Goal: Navigation & Orientation: Find specific page/section

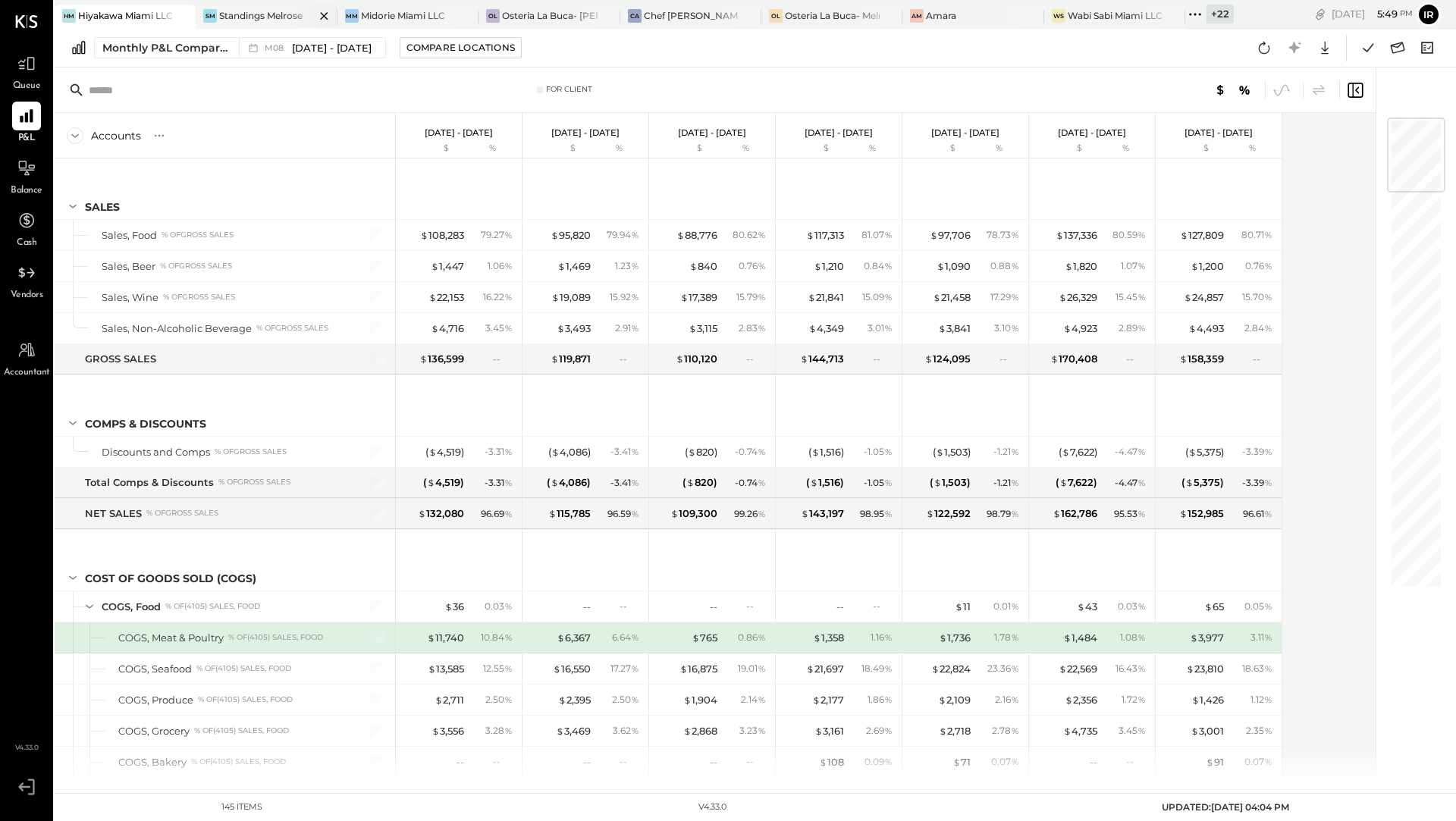
click at [286, 18] on div at bounding box center [311, 15] width 53 height 22
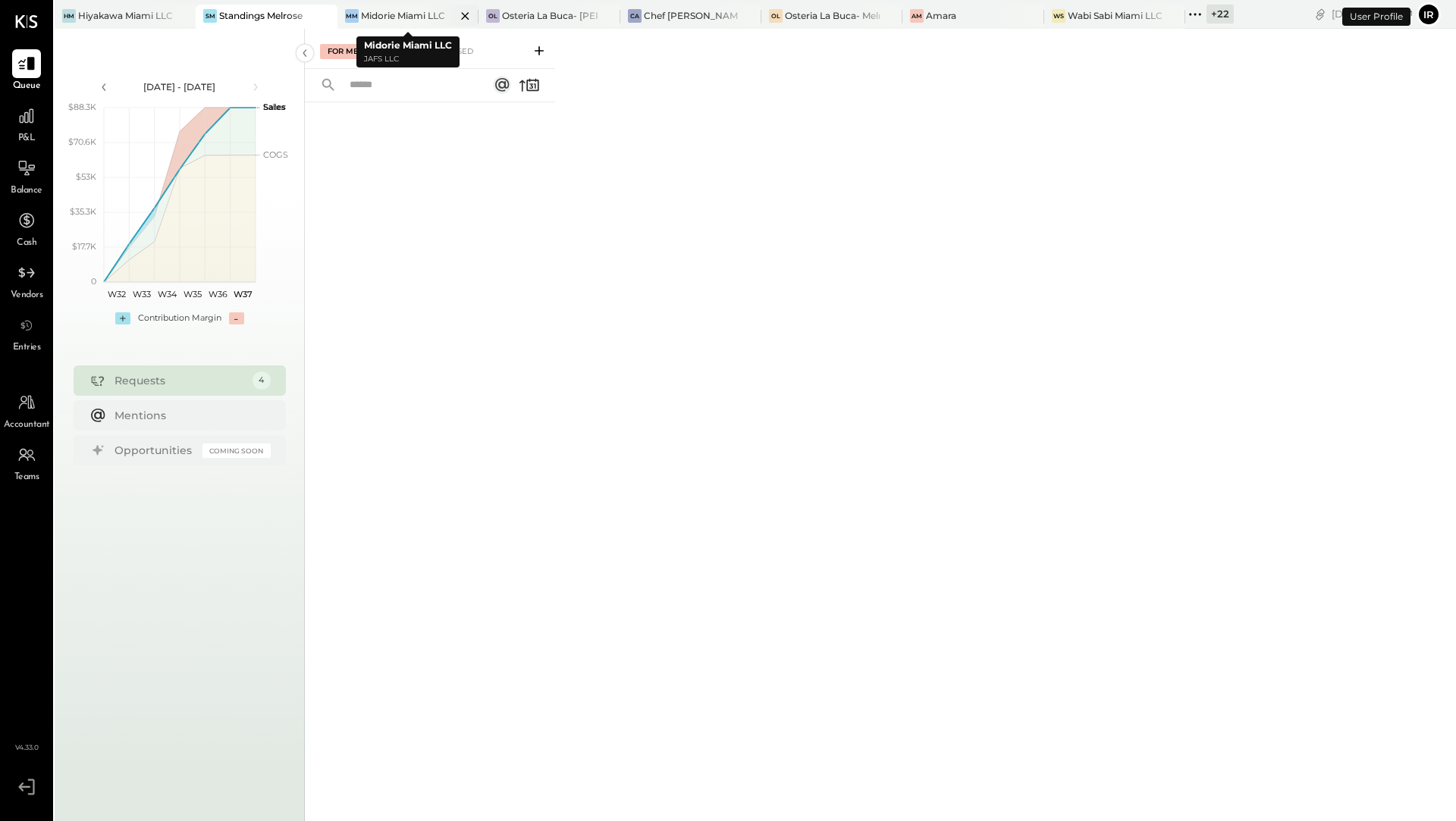
click at [415, 17] on div "Midorie Miami LLC" at bounding box center [402, 15] width 84 height 13
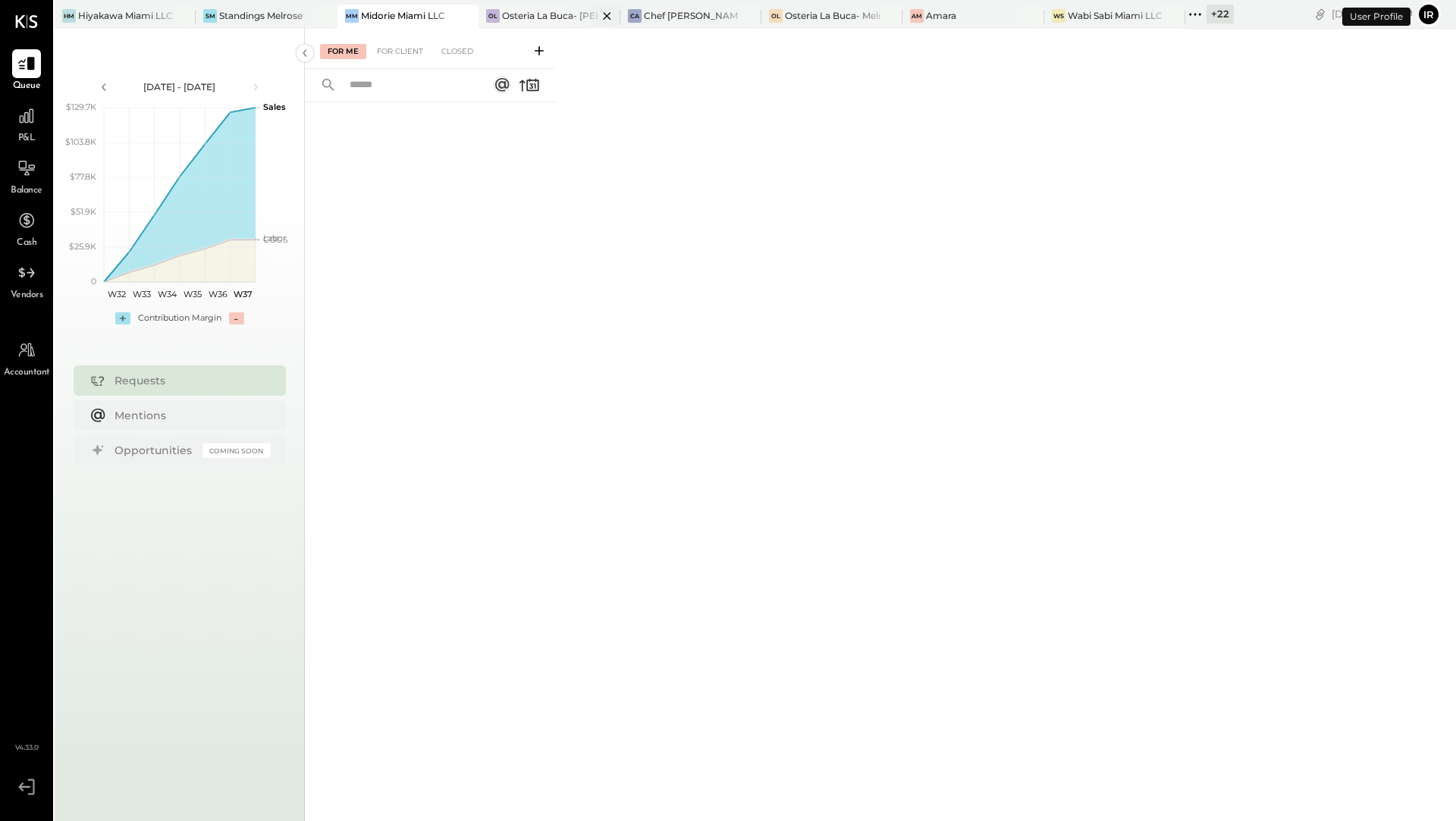
click at [551, 20] on div "Osteria La Buca- [PERSON_NAME][GEOGRAPHIC_DATA]" at bounding box center [549, 15] width 95 height 13
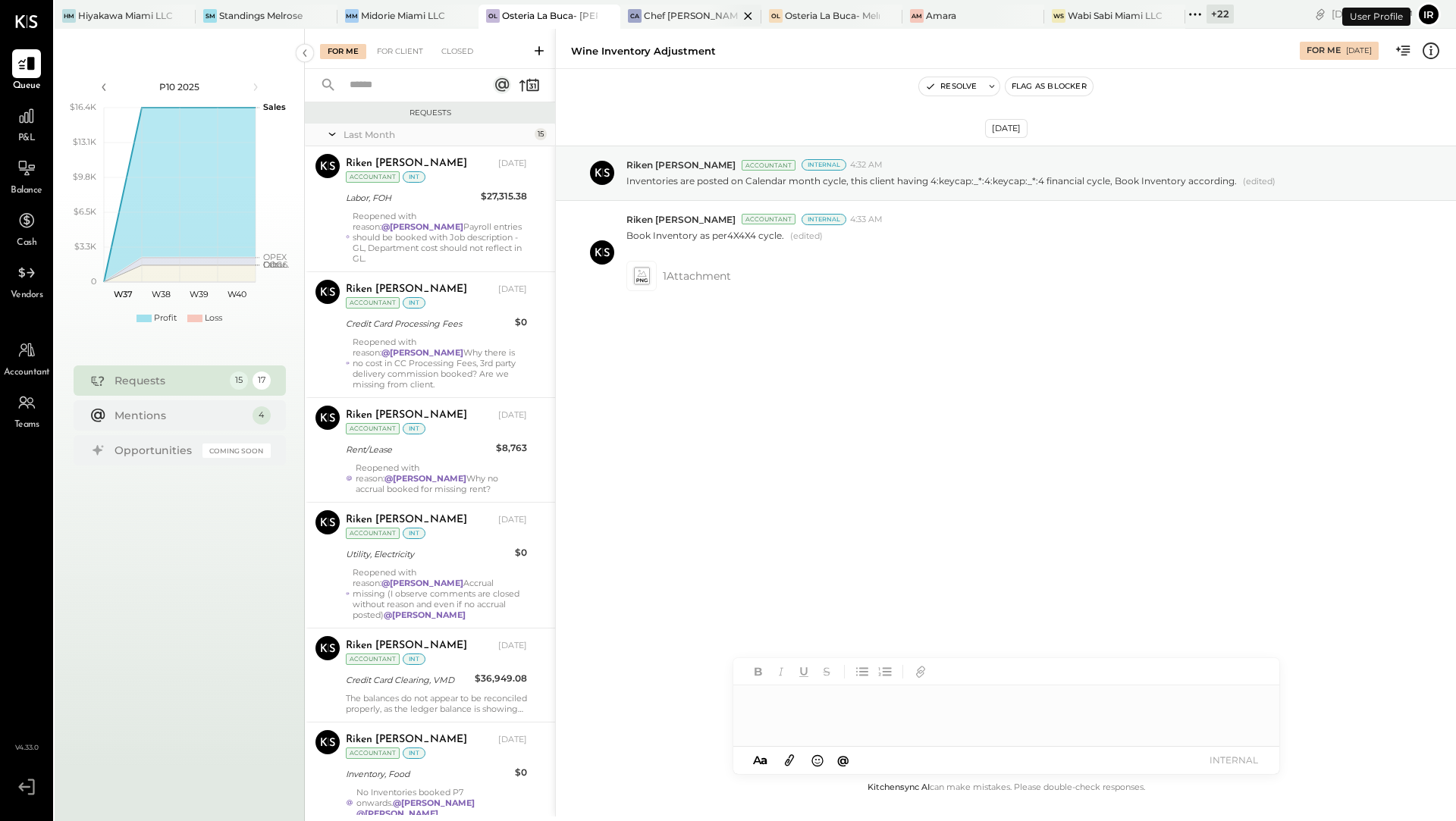
scroll to position [871, 0]
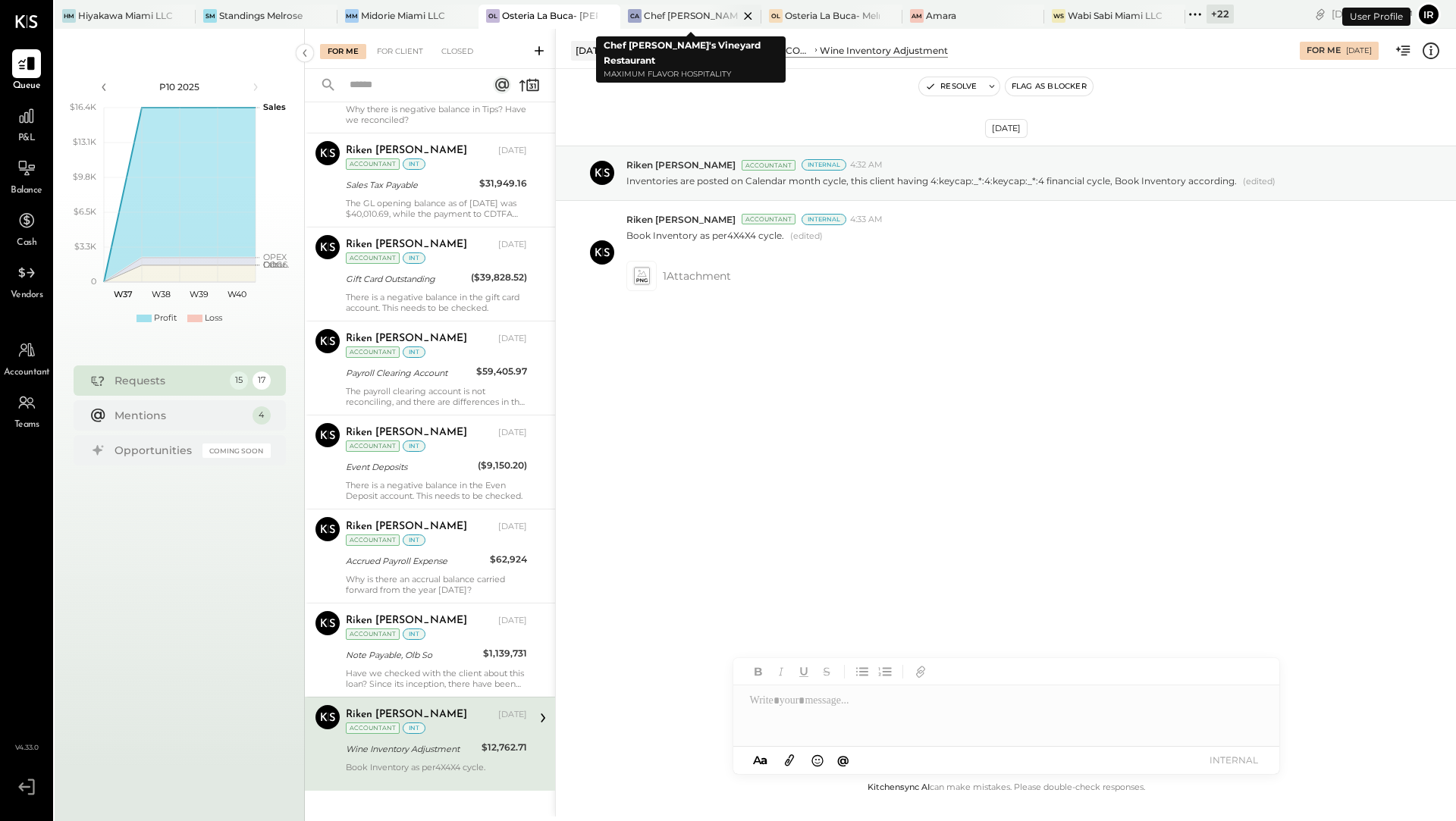
click at [675, 20] on div "Chef [PERSON_NAME]'s Vineyard Restaurant" at bounding box center [691, 15] width 95 height 13
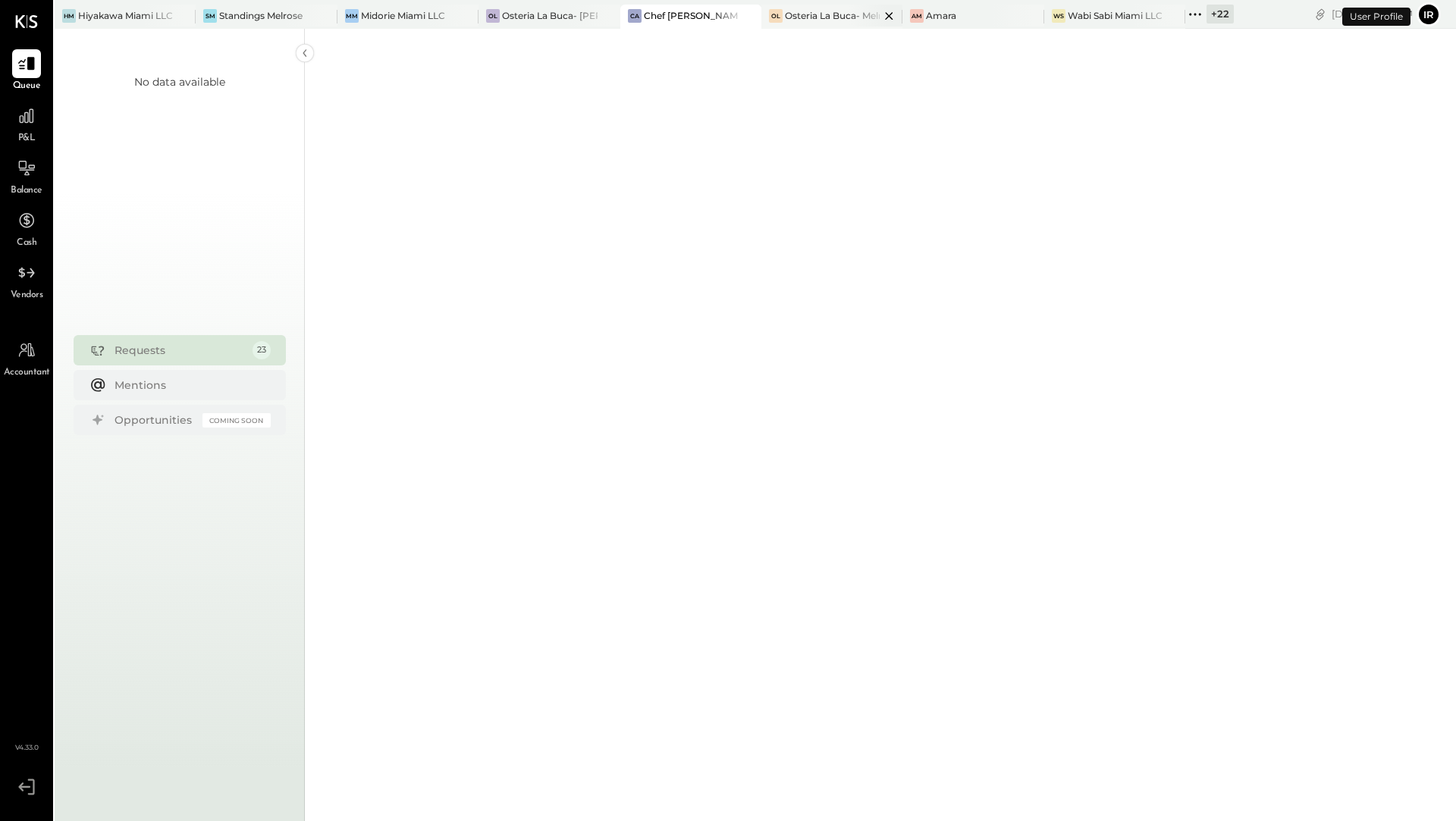
click at [837, 14] on div "Osteria La Buca- Melrose" at bounding box center [833, 15] width 95 height 13
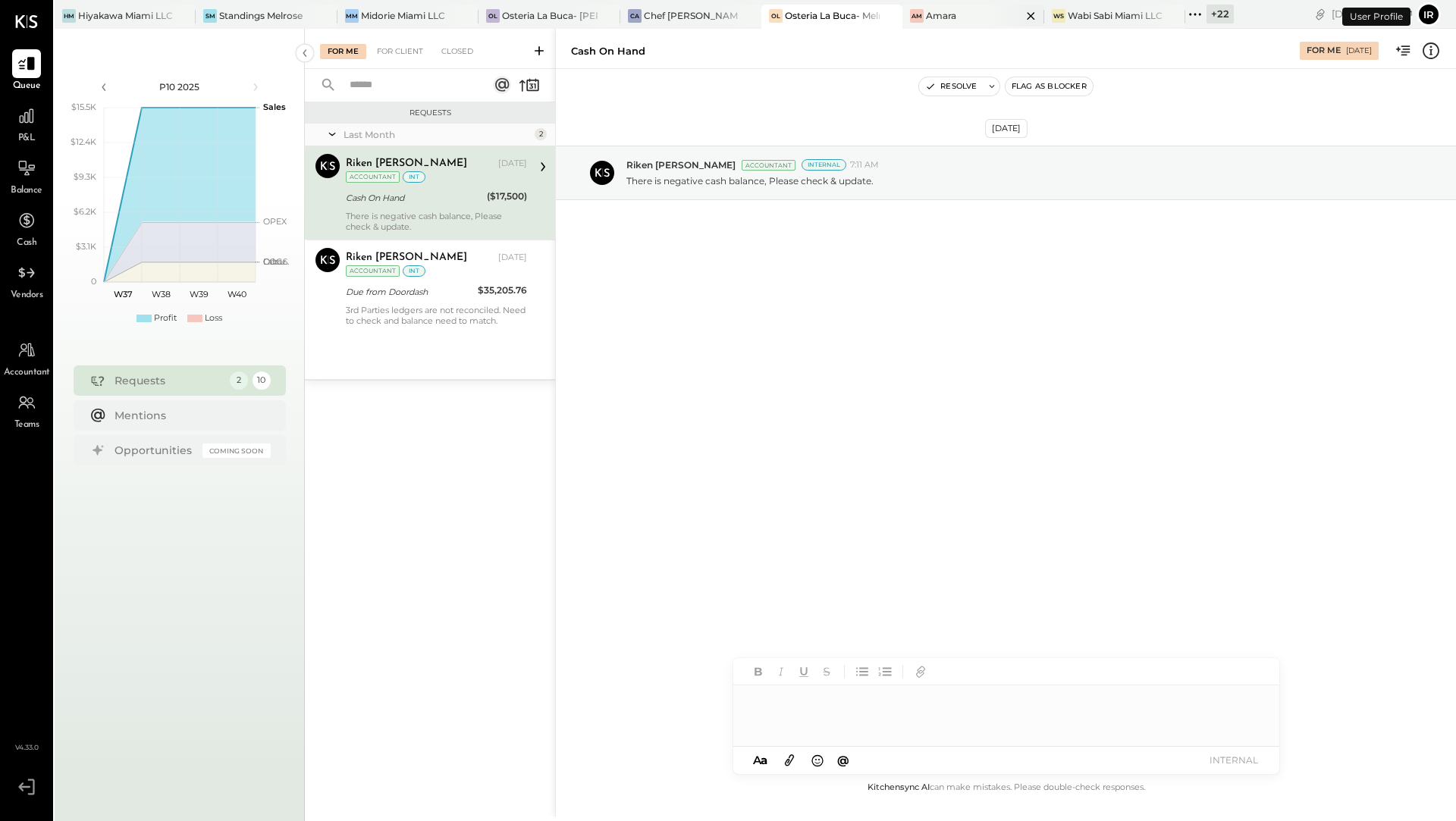
click at [940, 21] on div "Amara" at bounding box center [942, 15] width 31 height 13
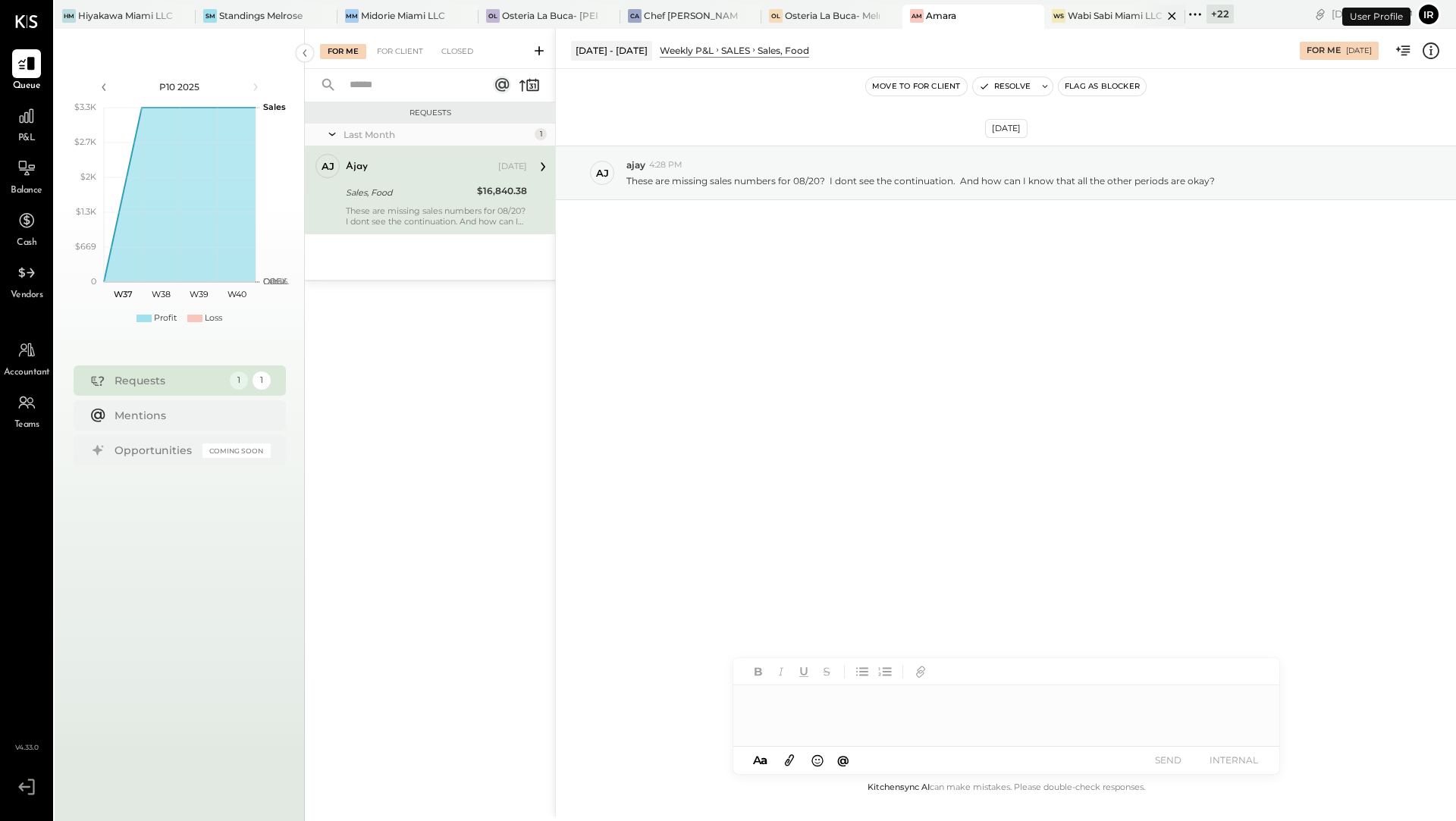
click at [1077, 24] on div "WS Wabi Sabi Miami LLC" at bounding box center [1115, 16] width 141 height 25
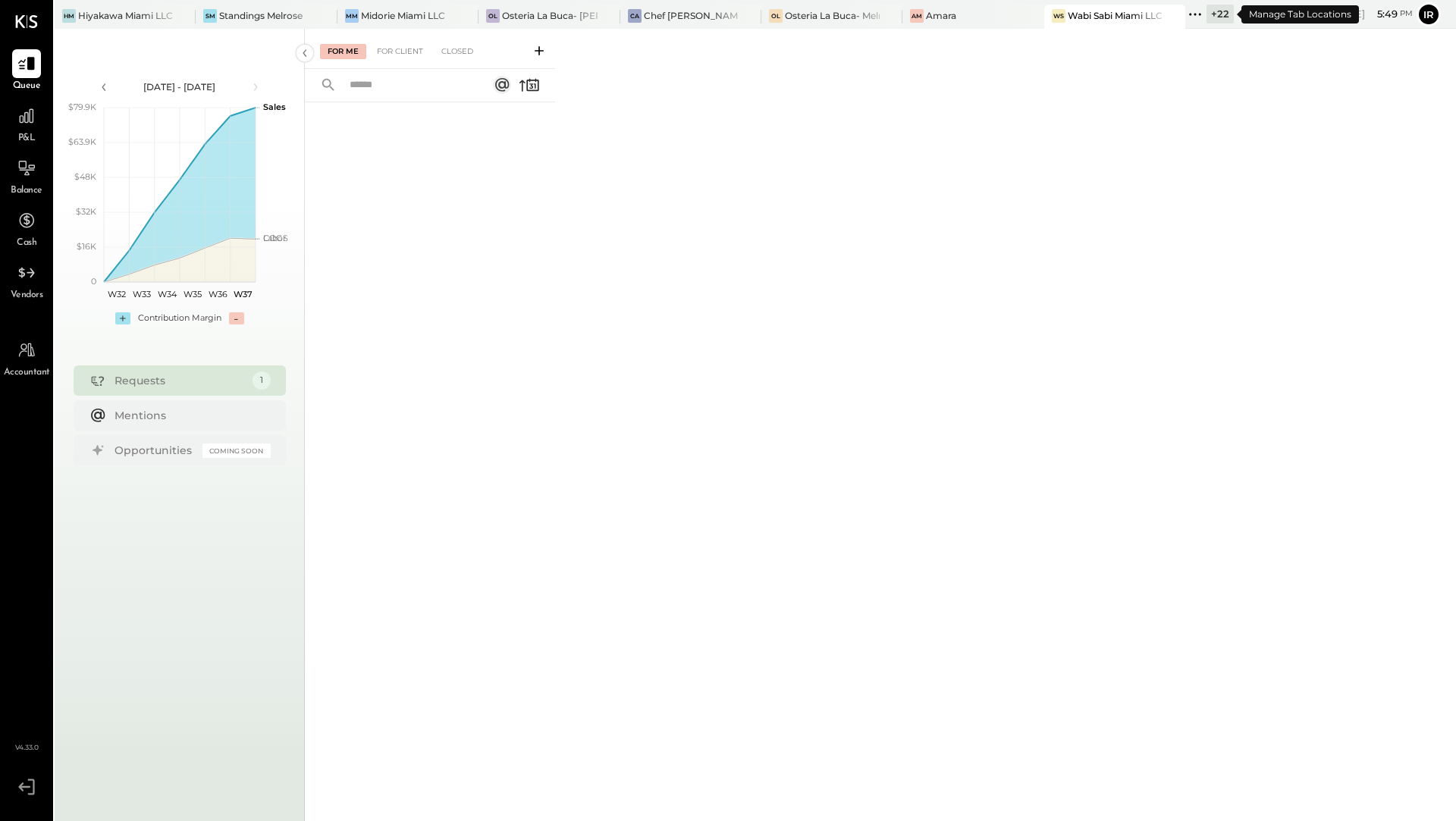
click at [1215, 14] on div "+ 22" at bounding box center [1220, 14] width 27 height 19
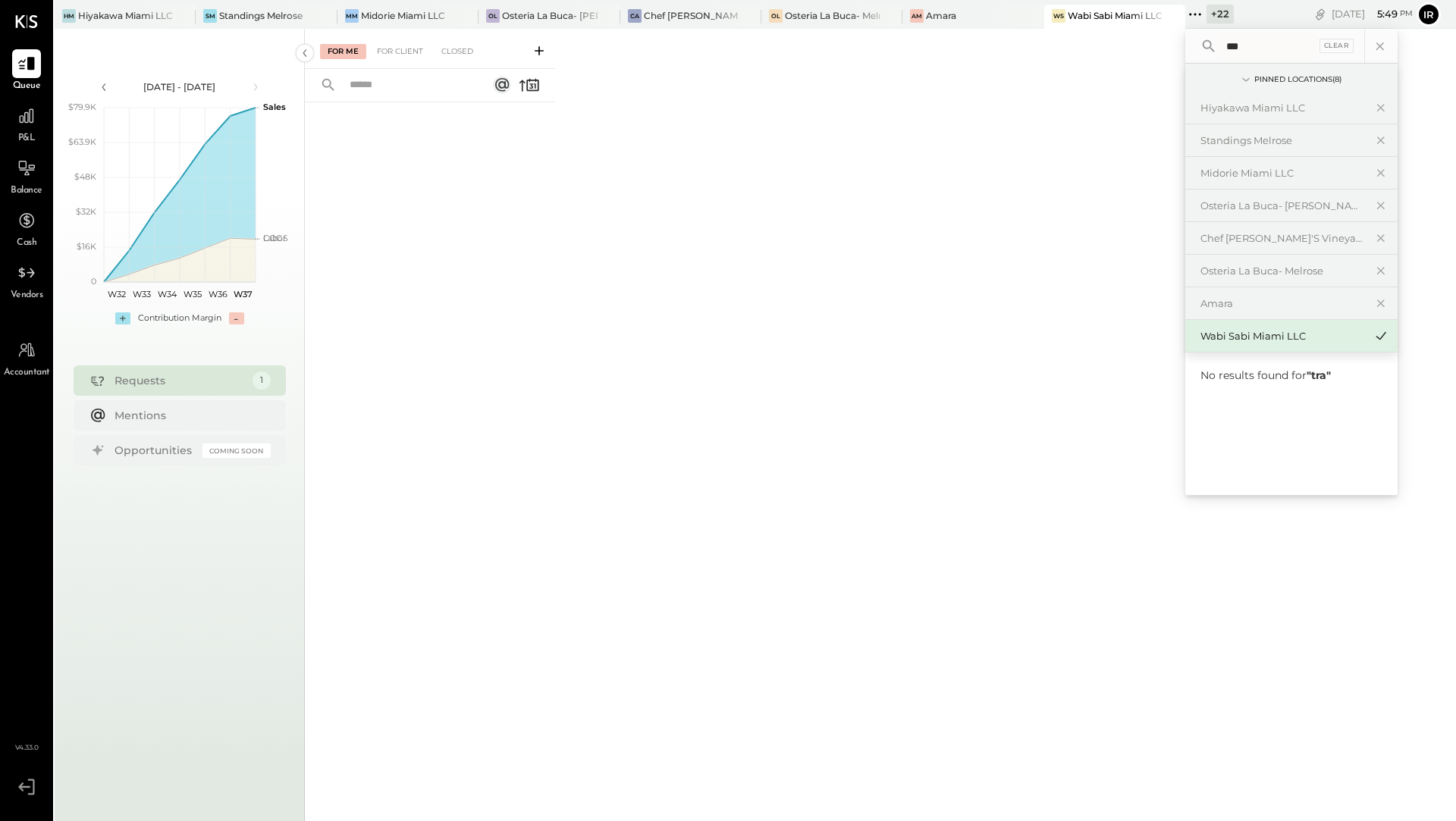
type input "****"
click at [1148, 66] on div "For Me For Client Closed" at bounding box center [880, 423] width 1151 height 788
